Goal: Task Accomplishment & Management: Complete application form

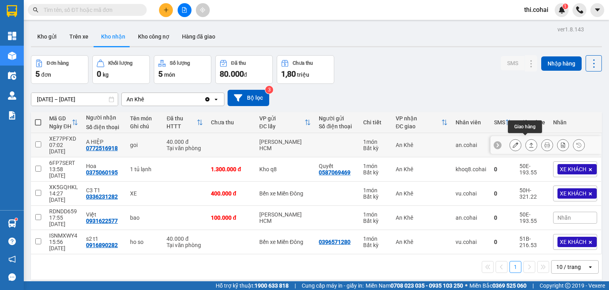
click at [529, 142] on icon at bounding box center [532, 145] width 6 height 6
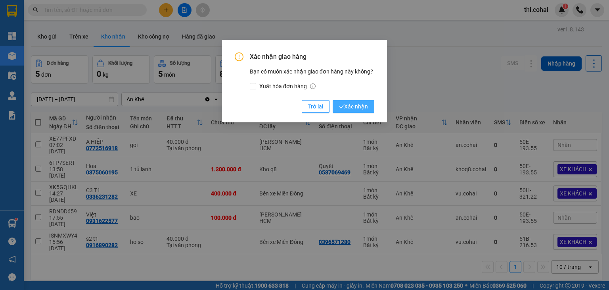
click at [368, 102] on span "Xác nhận" at bounding box center [353, 106] width 29 height 9
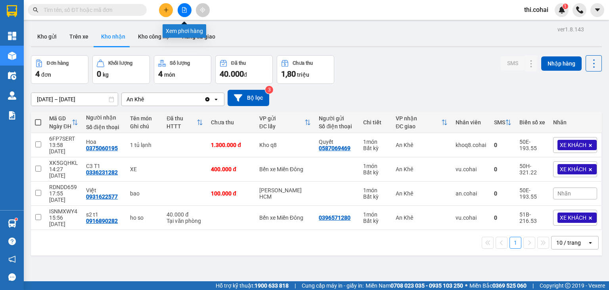
click at [184, 10] on icon "file-add" at bounding box center [185, 10] width 6 height 6
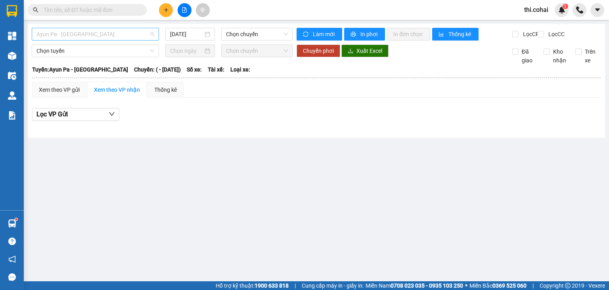
click at [117, 33] on span "Ayun Pa - [GEOGRAPHIC_DATA]" at bounding box center [95, 34] width 118 height 12
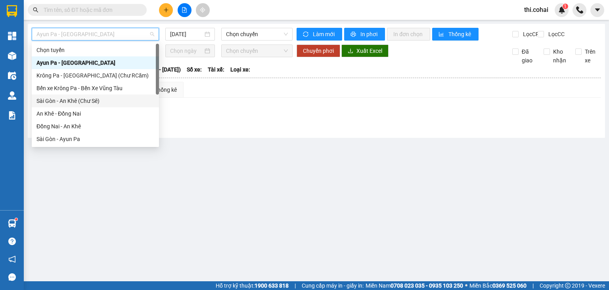
scroll to position [79, 0]
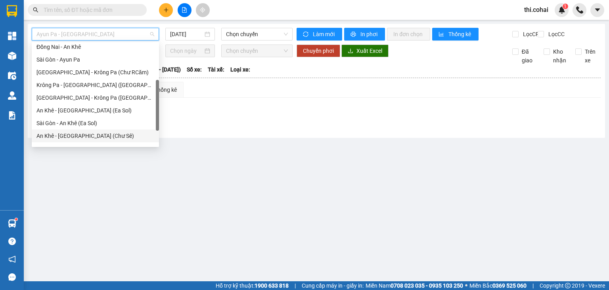
click at [84, 134] on div "An Khê - [GEOGRAPHIC_DATA] (Chư Sê)" at bounding box center [95, 135] width 118 height 9
type input "[DATE]"
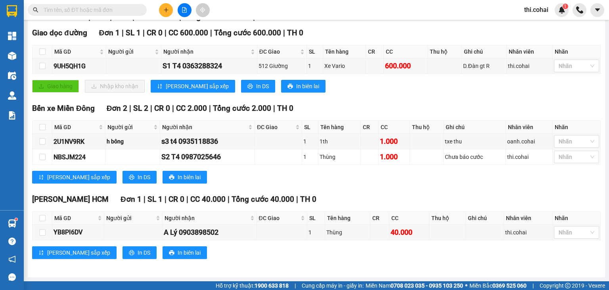
scroll to position [119, 0]
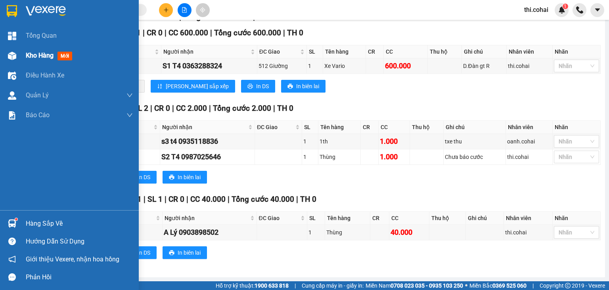
click at [21, 55] on div "Kho hàng mới" at bounding box center [69, 56] width 139 height 20
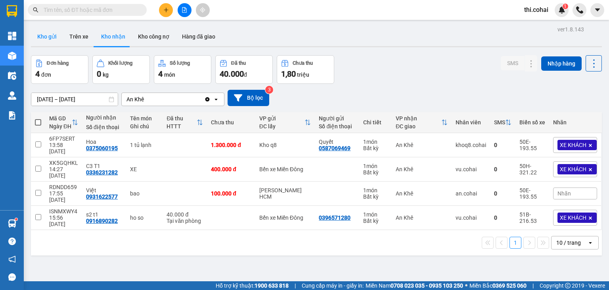
click at [47, 39] on button "Kho gửi" at bounding box center [47, 36] width 32 height 19
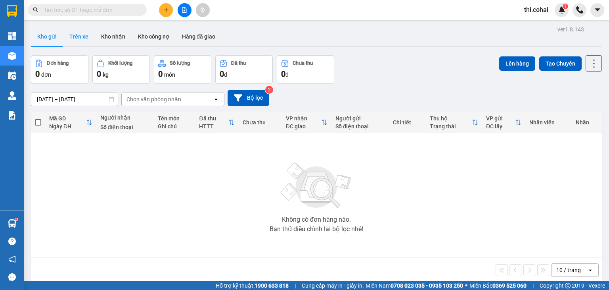
click at [79, 35] on button "Trên xe" at bounding box center [79, 36] width 32 height 19
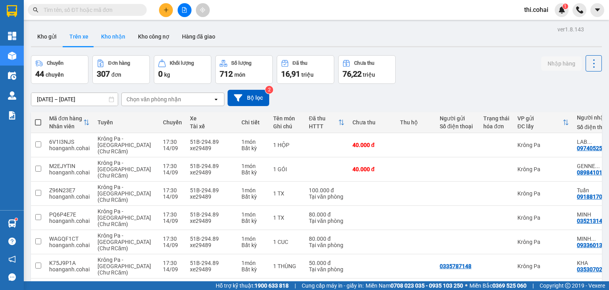
click at [111, 38] on button "Kho nhận" at bounding box center [113, 36] width 37 height 19
type input "[DATE] – [DATE]"
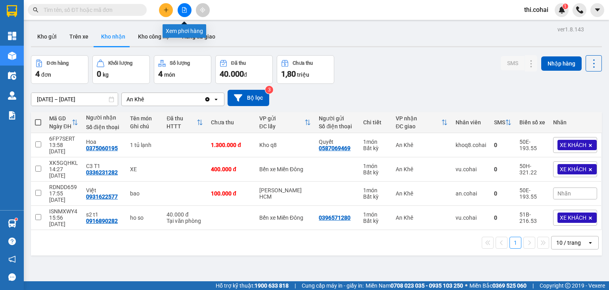
click at [185, 10] on icon "file-add" at bounding box center [185, 10] width 6 height 6
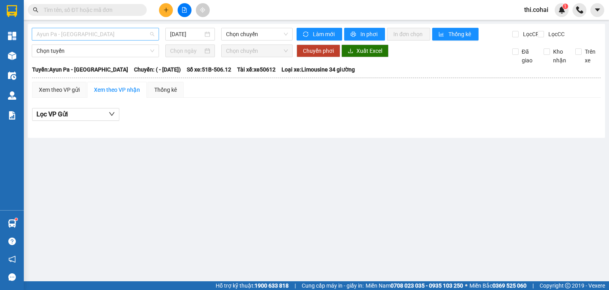
click at [126, 37] on span "Ayun Pa - [GEOGRAPHIC_DATA]" at bounding box center [95, 34] width 118 height 12
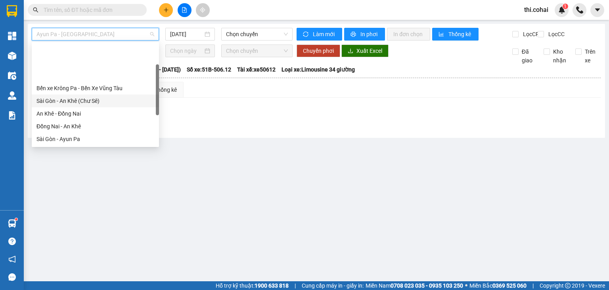
scroll to position [111, 0]
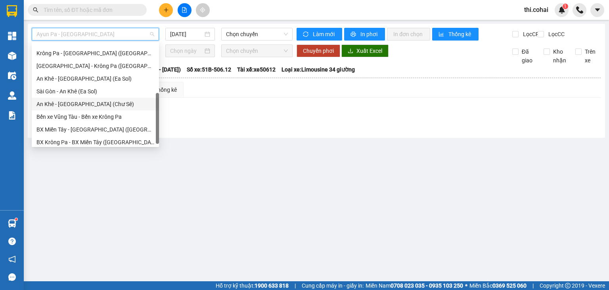
click at [77, 104] on div "An Khê - [GEOGRAPHIC_DATA] (Chư Sê)" at bounding box center [95, 104] width 118 height 9
type input "[DATE]"
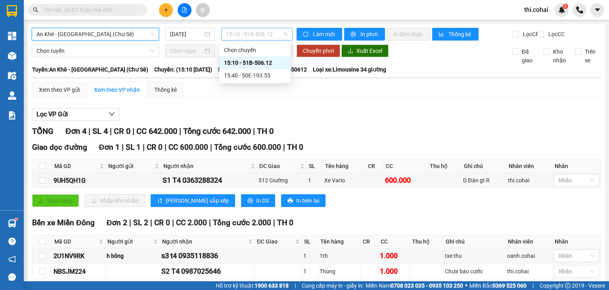
click at [240, 35] on span "15:10 - 51B-506.12" at bounding box center [257, 34] width 62 height 12
click at [246, 75] on div "15:40 - 50E-193.55" at bounding box center [255, 75] width 62 height 9
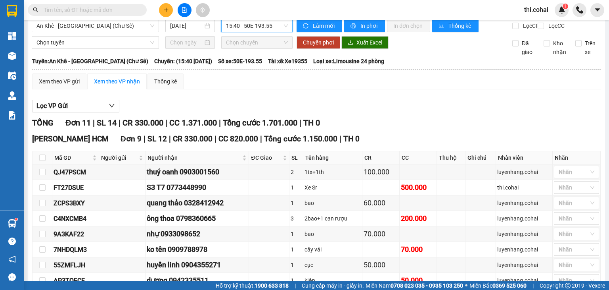
scroll to position [8, 0]
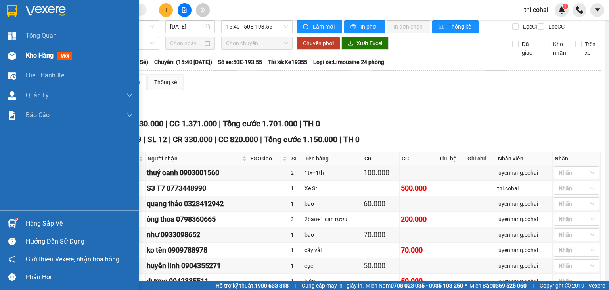
click at [33, 54] on span "Kho hàng" at bounding box center [40, 56] width 28 height 8
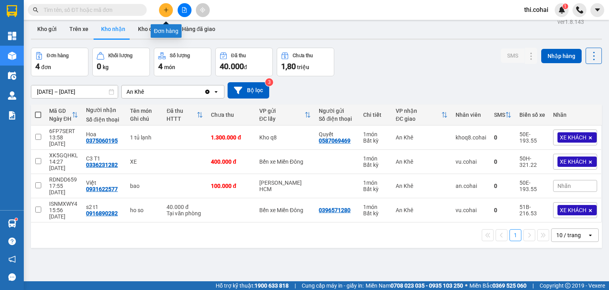
click at [164, 7] on button at bounding box center [166, 10] width 14 height 14
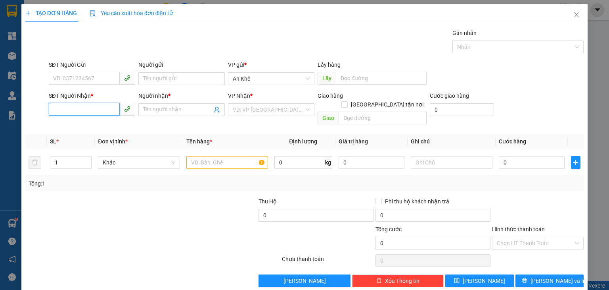
drag, startPoint x: 79, startPoint y: 109, endPoint x: 83, endPoint y: 45, distance: 64.0
click at [79, 106] on input "SĐT Người Nhận *" at bounding box center [84, 109] width 71 height 13
type input "0559259162"
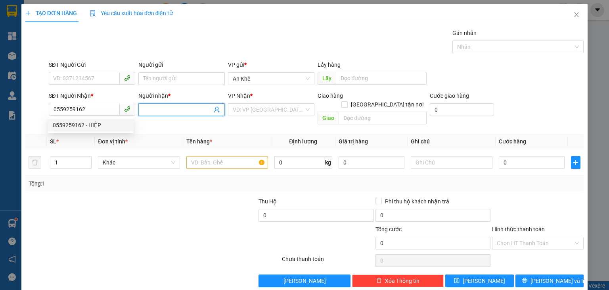
click at [157, 113] on input "Người nhận *" at bounding box center [177, 109] width 69 height 9
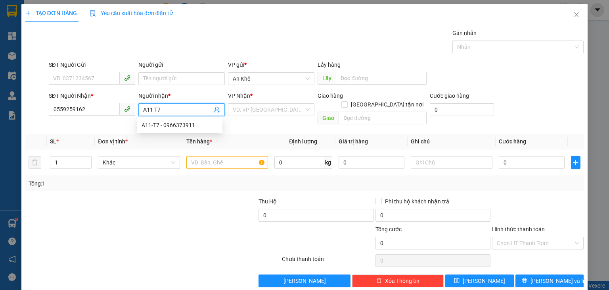
type input "A11 T7"
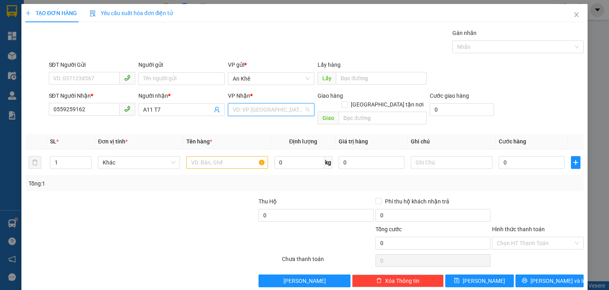
drag, startPoint x: 268, startPoint y: 107, endPoint x: 268, endPoint y: 151, distance: 43.6
click at [268, 112] on input "search" at bounding box center [268, 110] width 71 height 12
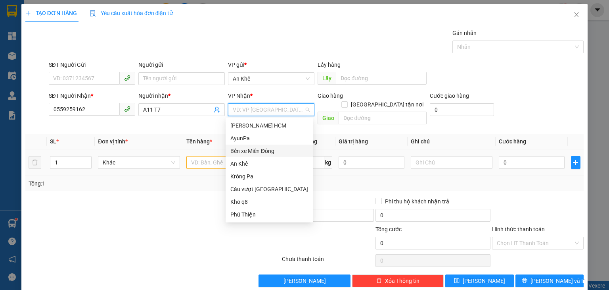
drag, startPoint x: 270, startPoint y: 149, endPoint x: 219, endPoint y: 156, distance: 51.7
click at [268, 150] on div "Bến xe Miền Đông" at bounding box center [269, 150] width 78 height 9
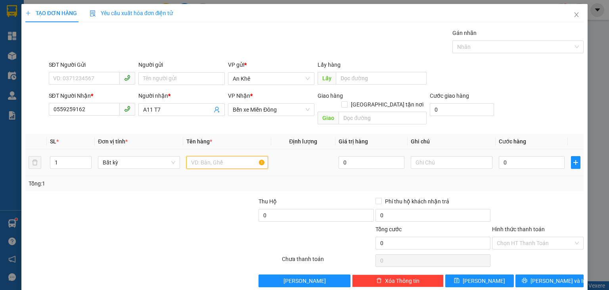
click at [217, 156] on input "text" at bounding box center [227, 162] width 82 height 13
type input "Hồ sơ"
click at [528, 156] on input "0" at bounding box center [532, 162] width 66 height 13
type input "3"
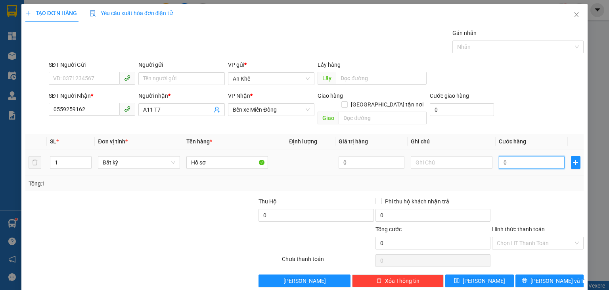
type input "3"
type input "30"
type input "30.000"
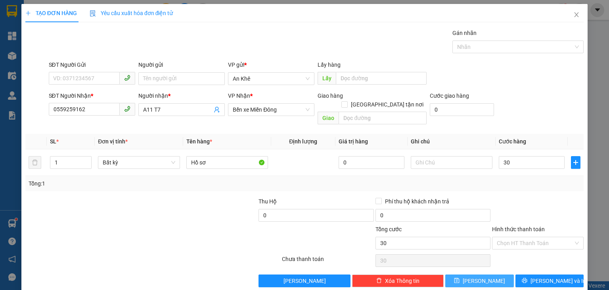
type input "30.000"
click at [487, 274] on button "[PERSON_NAME]" at bounding box center [479, 280] width 69 height 13
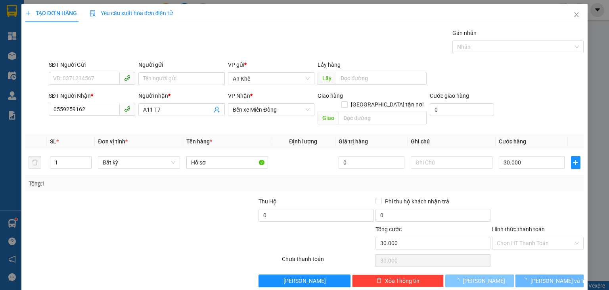
type input "0"
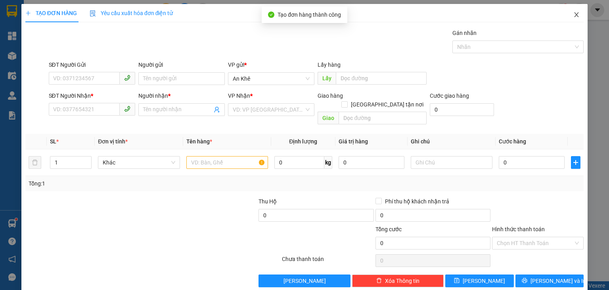
click at [574, 15] on icon "close" at bounding box center [577, 15] width 6 height 6
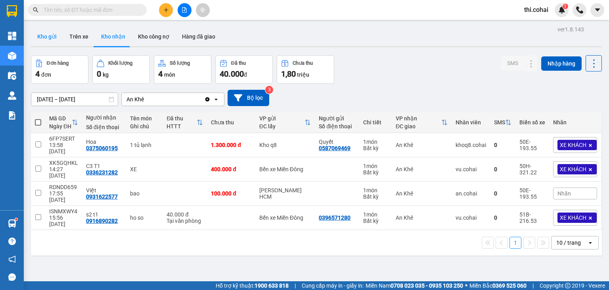
click at [52, 31] on button "Kho gửi" at bounding box center [47, 36] width 32 height 19
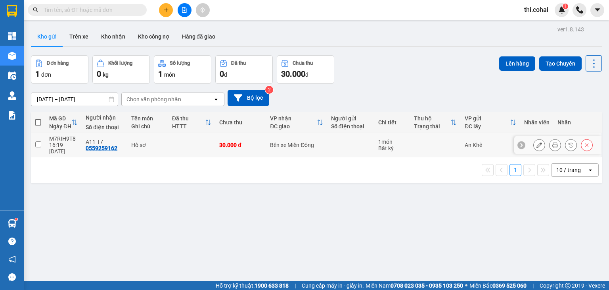
drag, startPoint x: 38, startPoint y: 142, endPoint x: 81, endPoint y: 131, distance: 43.9
click at [38, 142] on input "checkbox" at bounding box center [38, 144] width 6 height 6
checkbox input "true"
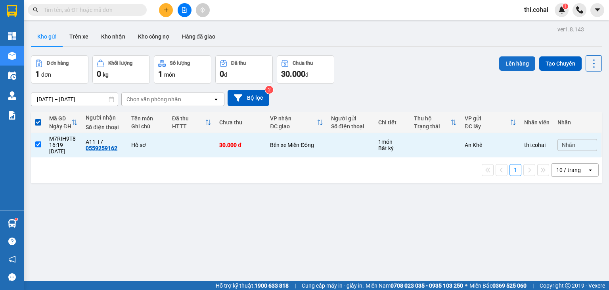
click at [523, 61] on button "Lên hàng" at bounding box center [517, 63] width 36 height 14
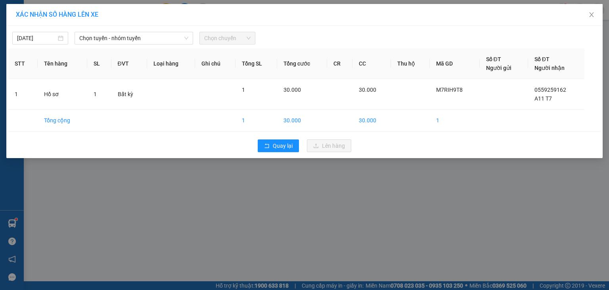
click at [129, 44] on div "[DATE] Chọn tuyến - nhóm tuyến Chọn chuyến STT Tên hàng SL ĐVT Loại hàng Ghi ch…" at bounding box center [304, 92] width 597 height 132
click at [134, 39] on span "Chọn tuyến - nhóm tuyến" at bounding box center [133, 38] width 109 height 12
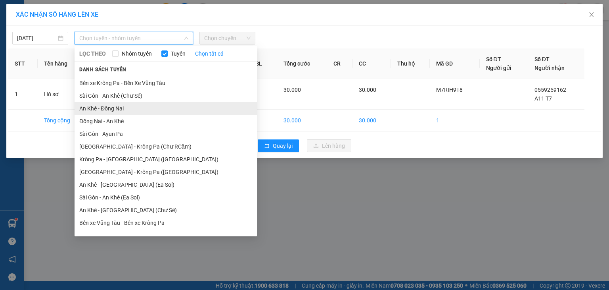
scroll to position [44, 0]
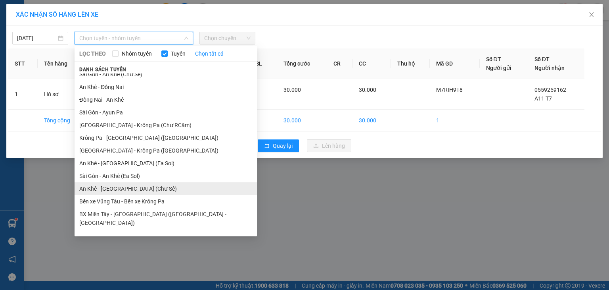
click at [117, 186] on li "An Khê - [GEOGRAPHIC_DATA] (Chư Sê)" at bounding box center [166, 188] width 182 height 13
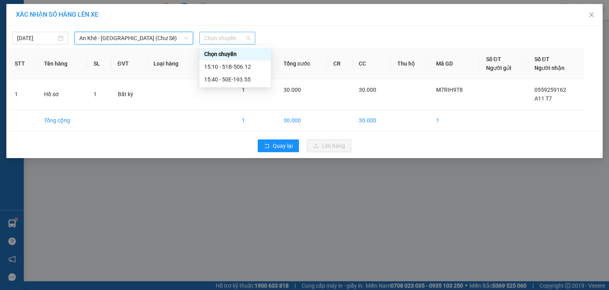
click at [223, 40] on span "Chọn chuyến" at bounding box center [227, 38] width 46 height 12
drag, startPoint x: 232, startPoint y: 77, endPoint x: 240, endPoint y: 83, distance: 10.5
click at [235, 79] on div "15:40 - 50E-193.55" at bounding box center [235, 79] width 62 height 9
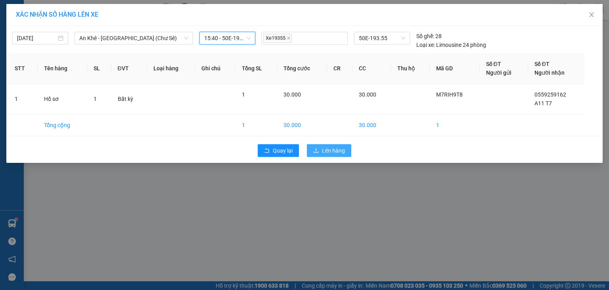
click at [340, 148] on span "Lên hàng" at bounding box center [333, 150] width 23 height 9
